Goal: Information Seeking & Learning: Find specific page/section

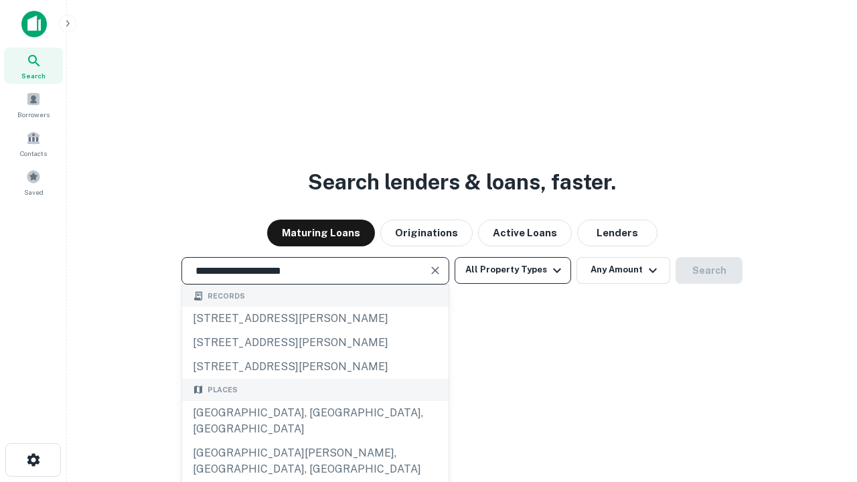
click at [315, 441] on div "[GEOGRAPHIC_DATA], [GEOGRAPHIC_DATA], [GEOGRAPHIC_DATA]" at bounding box center [315, 421] width 266 height 40
click at [513, 270] on button "All Property Types" at bounding box center [513, 270] width 116 height 27
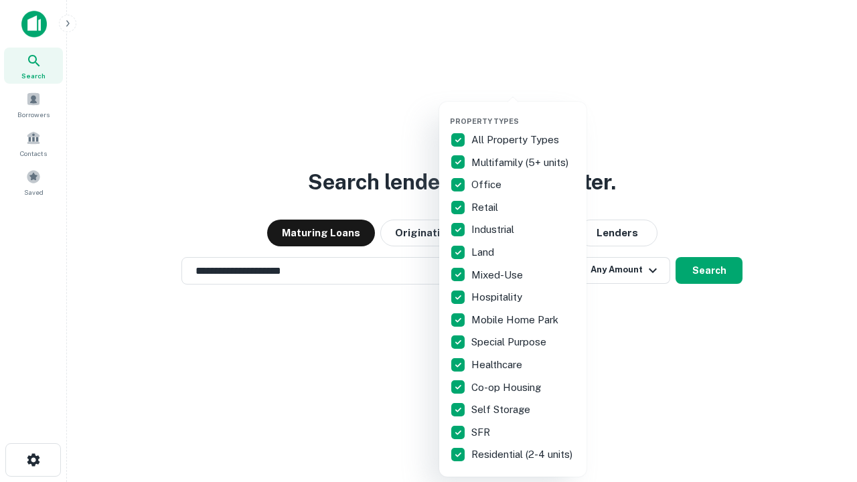
type input "**********"
click at [524, 112] on button "button" at bounding box center [523, 112] width 147 height 1
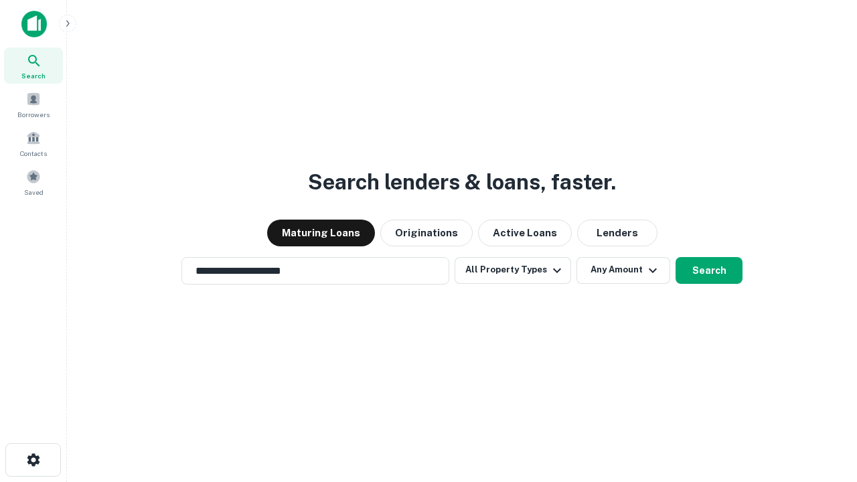
scroll to position [21, 0]
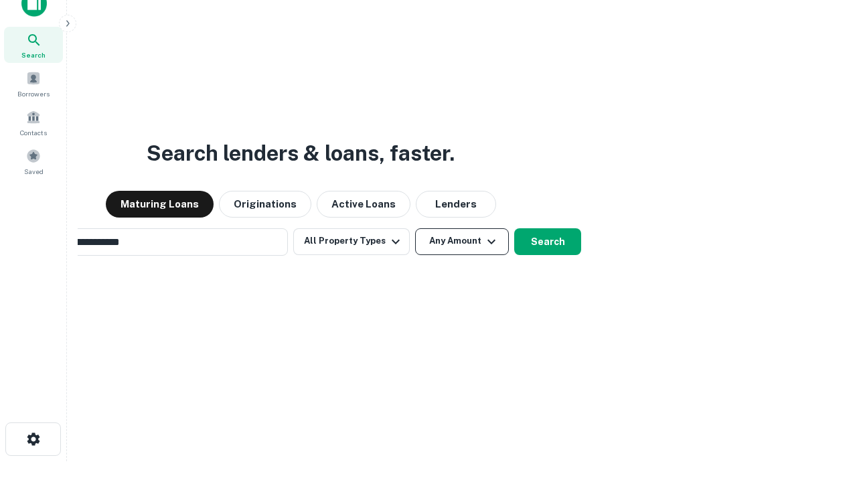
click at [415, 228] on button "Any Amount" at bounding box center [462, 241] width 94 height 27
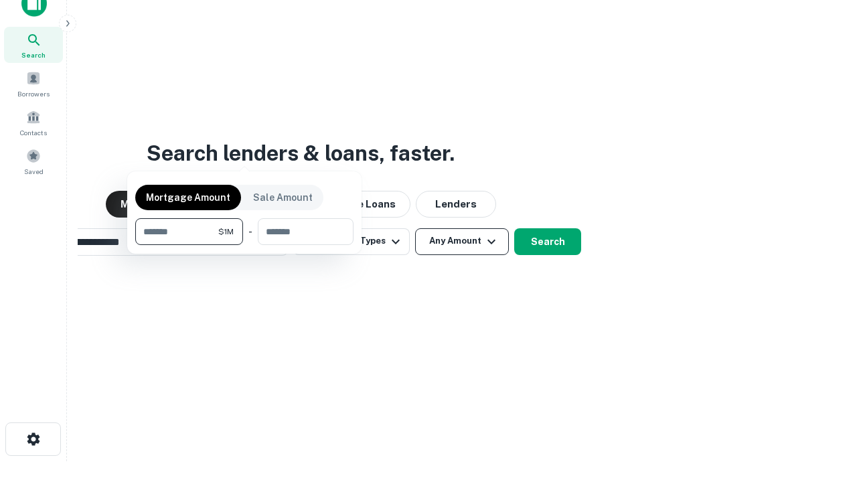
scroll to position [96, 379]
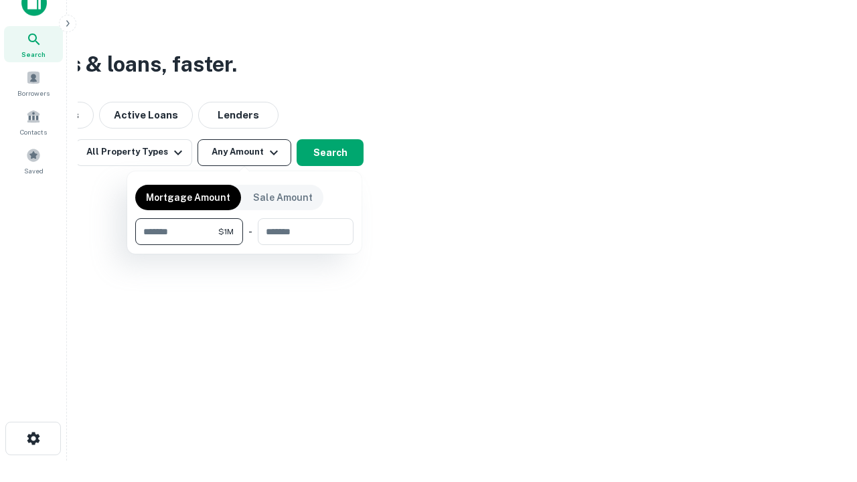
type input "*******"
click at [244, 245] on button "button" at bounding box center [244, 245] width 218 height 1
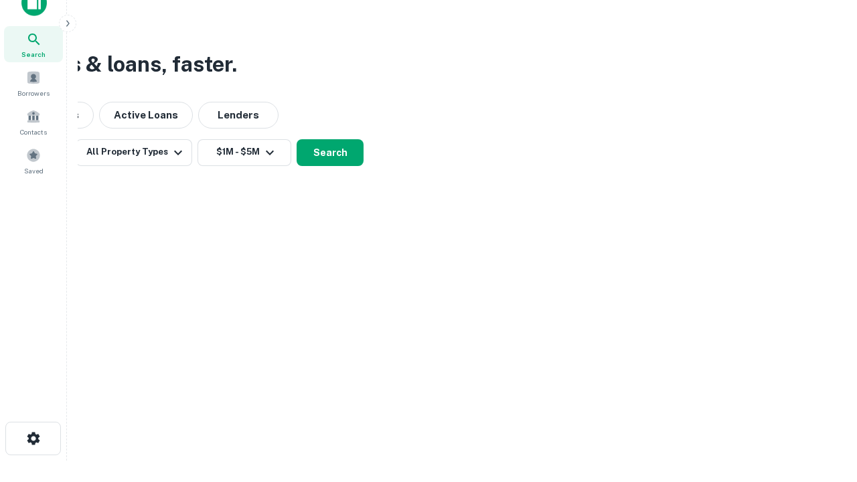
scroll to position [8, 247]
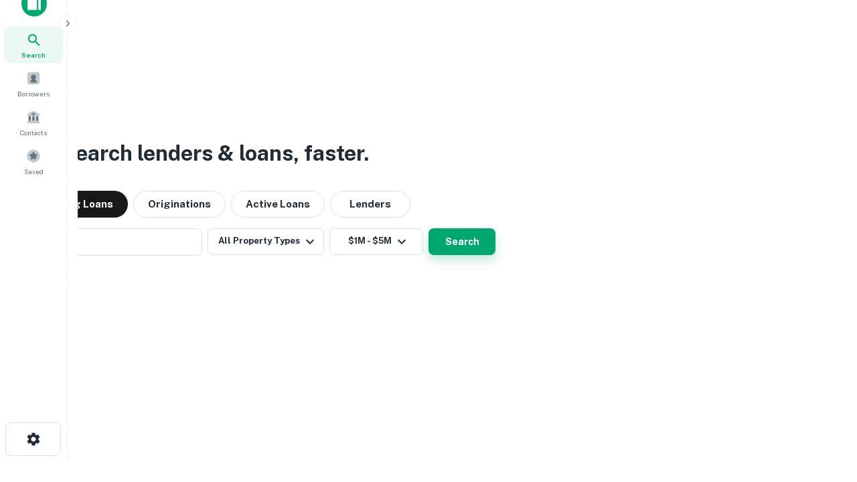
click at [462, 241] on button "Search" at bounding box center [461, 241] width 67 height 27
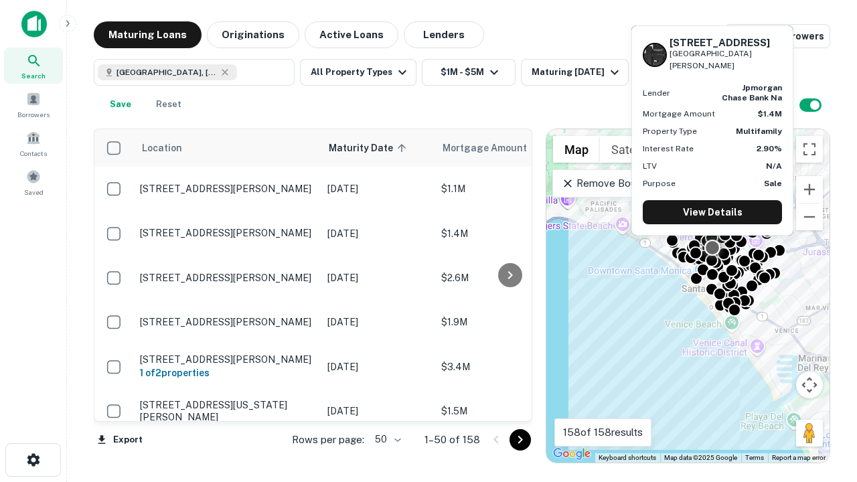
click at [386, 439] on body "Search Borrowers Contacts Saved Maturing Loans Originations Active Loans Lender…" at bounding box center [428, 241] width 857 height 482
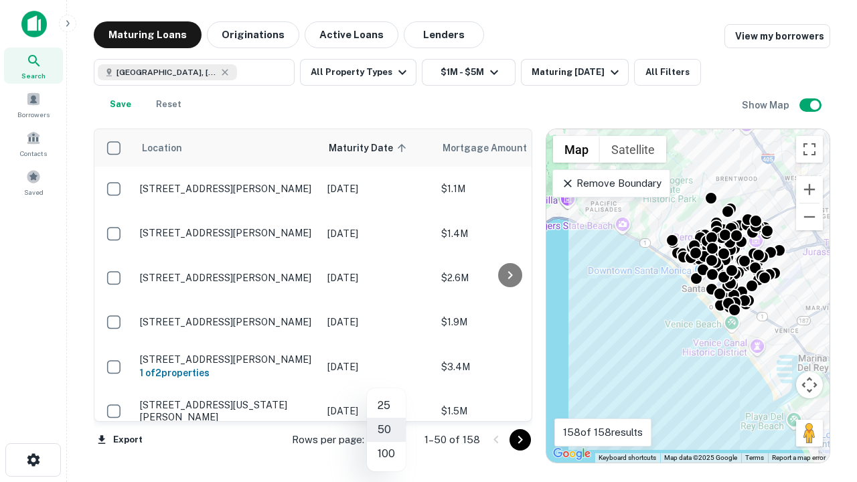
click at [386, 406] on li "25" at bounding box center [386, 406] width 39 height 24
